Goal: Information Seeking & Learning: Learn about a topic

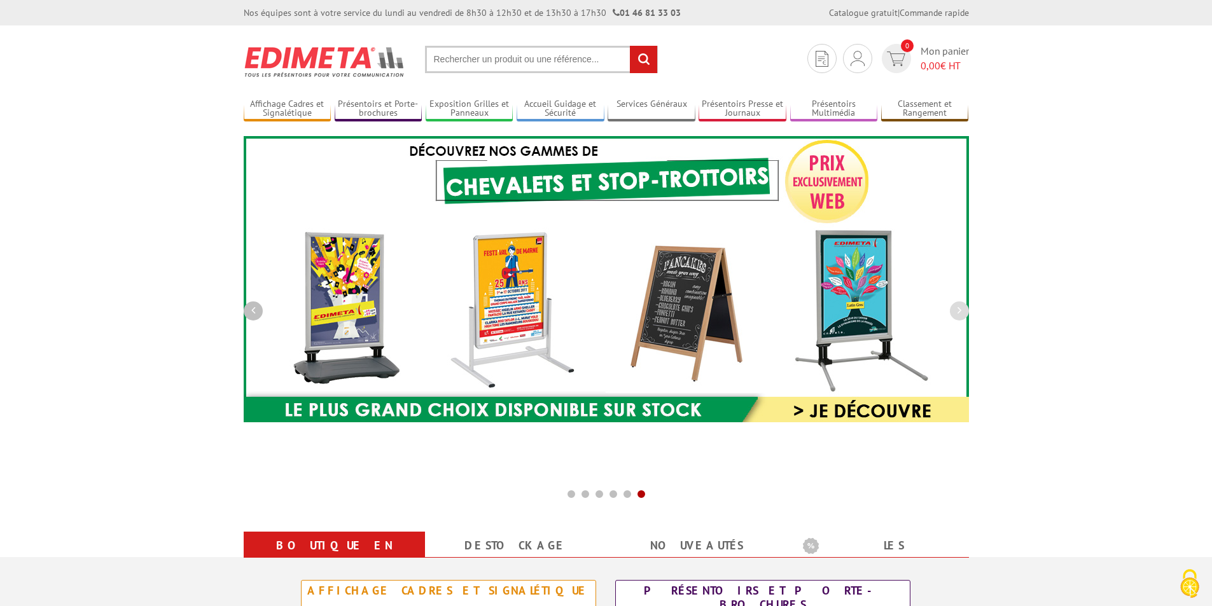
click at [246, 313] on button "button" at bounding box center [253, 311] width 19 height 19
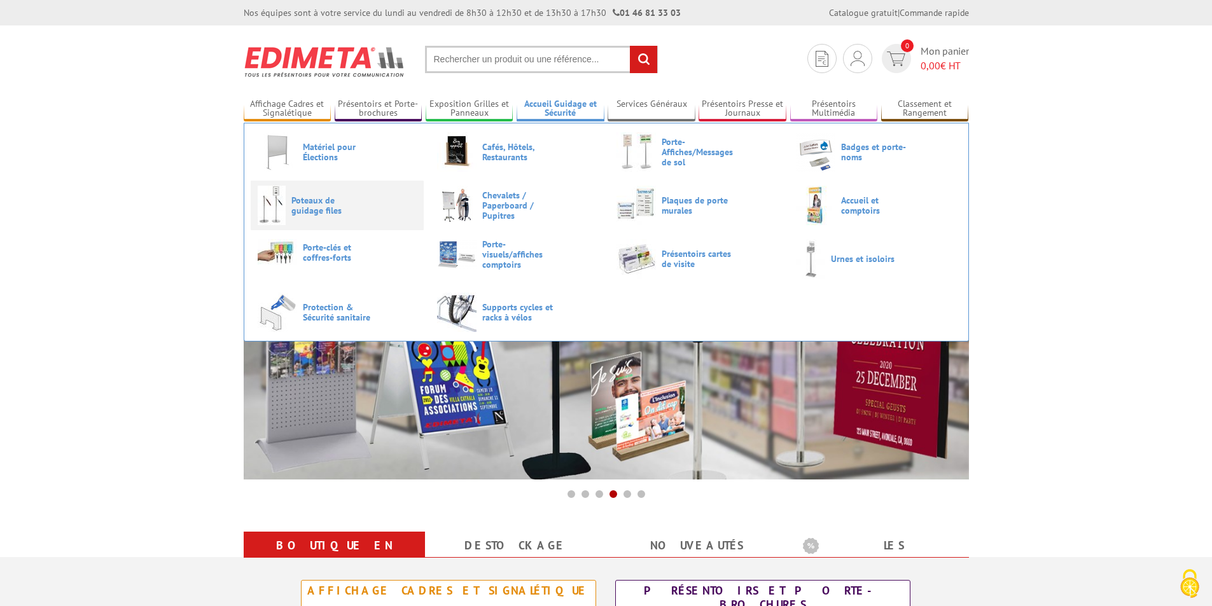
click at [350, 196] on span "Poteaux de guidage files" at bounding box center [329, 205] width 76 height 20
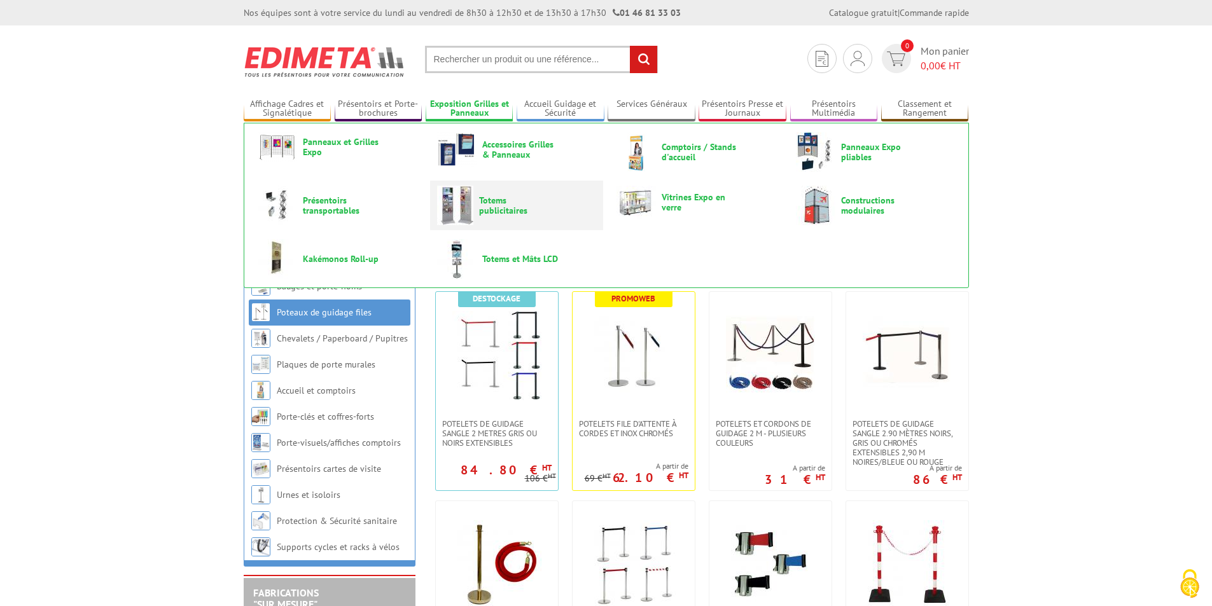
click at [492, 202] on span "Totems publicitaires" at bounding box center [517, 205] width 76 height 20
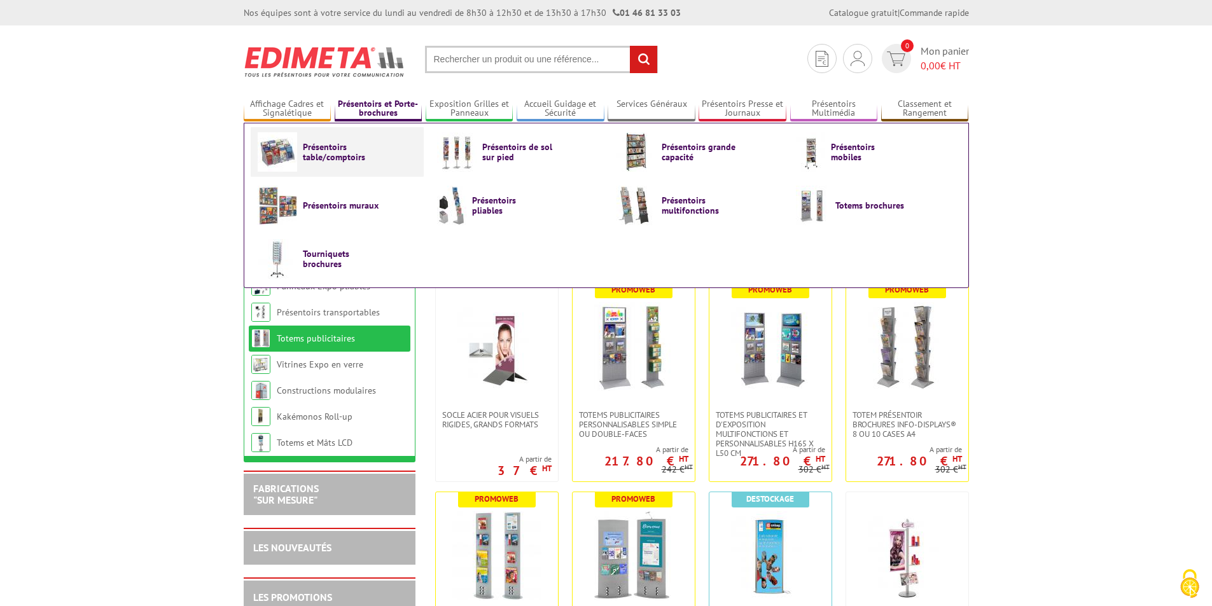
click at [341, 148] on span "Présentoirs table/comptoirs" at bounding box center [341, 152] width 76 height 20
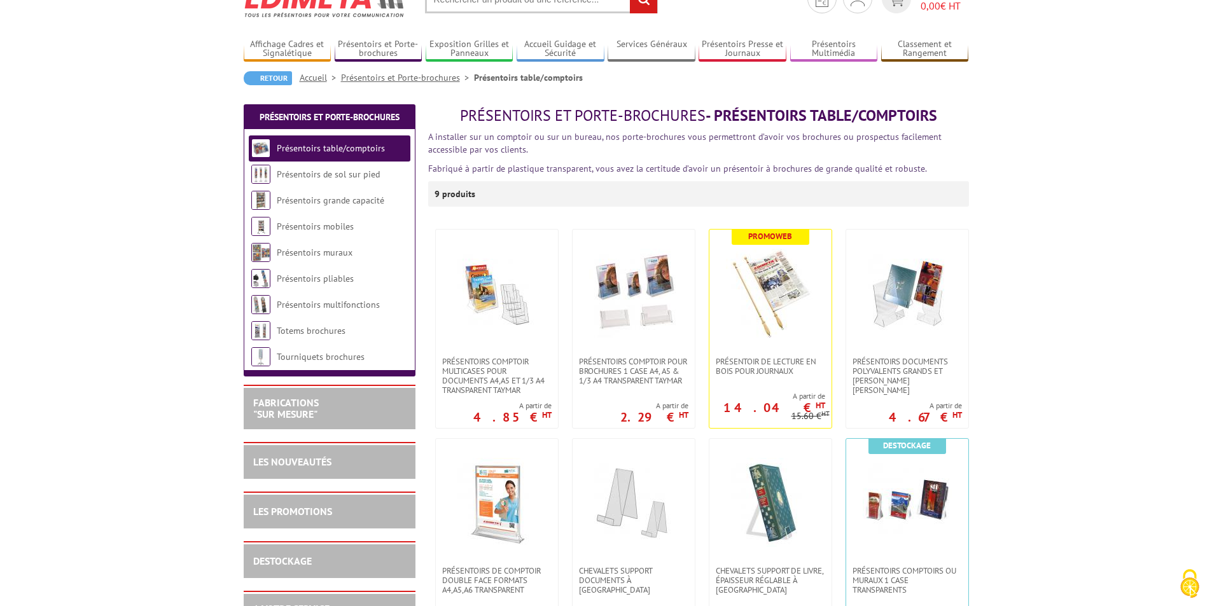
scroll to position [127, 0]
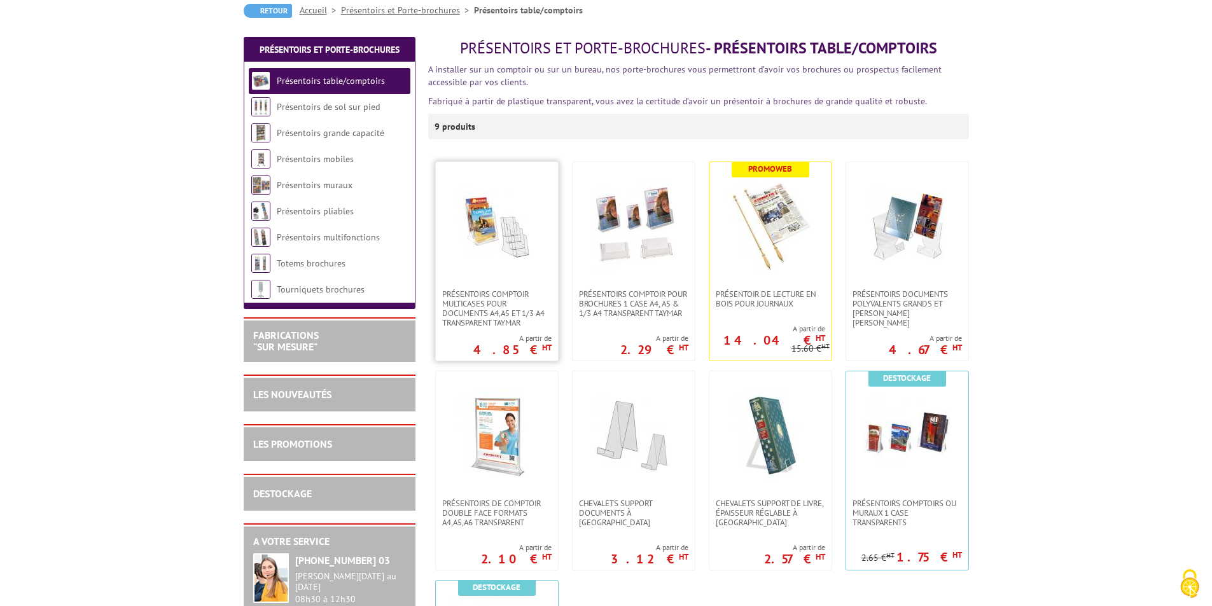
click at [525, 219] on img at bounding box center [496, 225] width 89 height 89
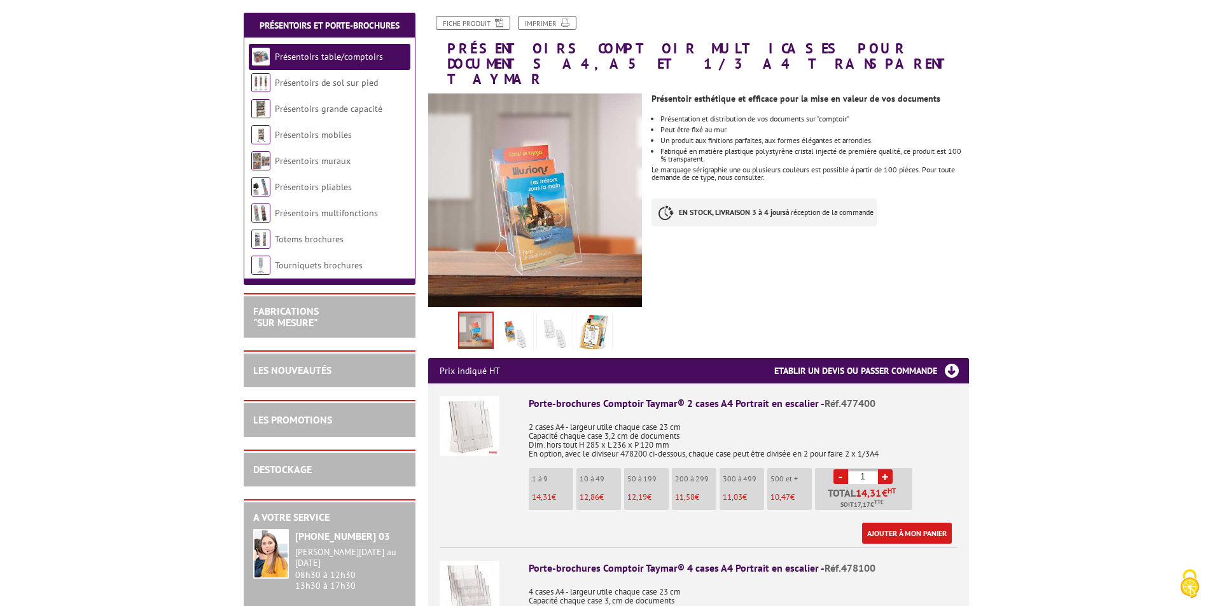
scroll to position [191, 0]
